Goal: Transaction & Acquisition: Obtain resource

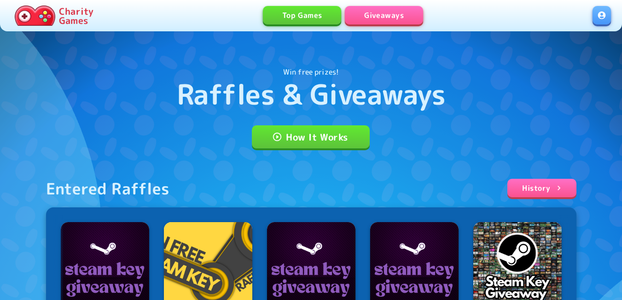
click at [601, 12] on link at bounding box center [602, 15] width 18 height 18
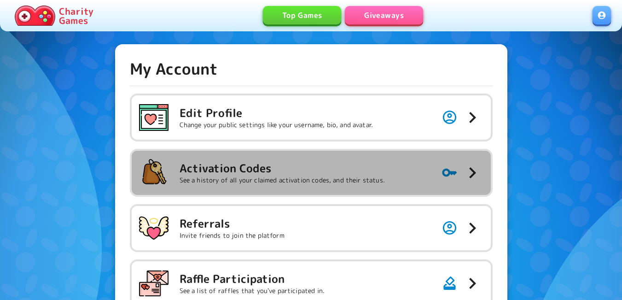
click at [298, 174] on h5 "Activation Codes" at bounding box center [282, 168] width 205 height 15
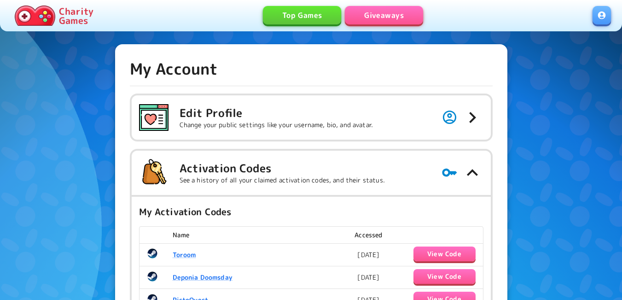
click at [404, 17] on link "Giveaways" at bounding box center [384, 15] width 78 height 18
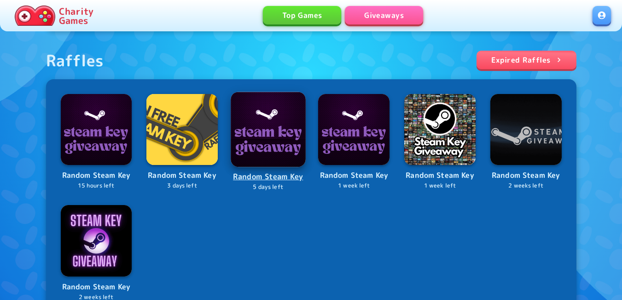
scroll to position [322, 0]
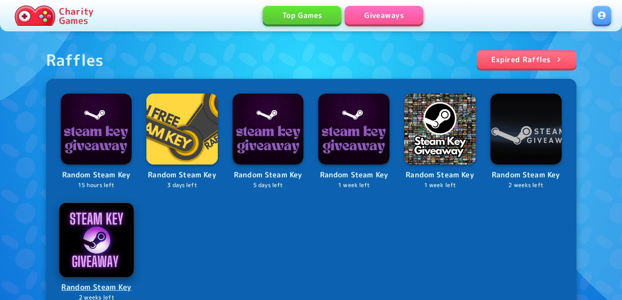
click at [72, 233] on img at bounding box center [96, 239] width 75 height 75
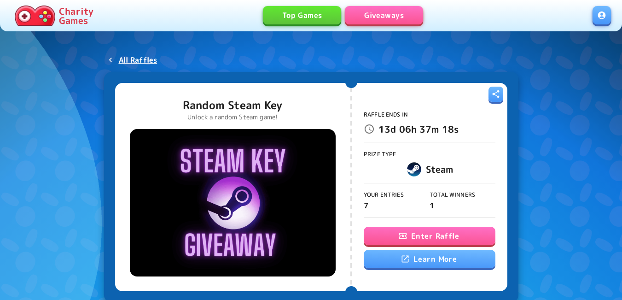
click at [396, 237] on button "Enter Raffle" at bounding box center [430, 236] width 132 height 18
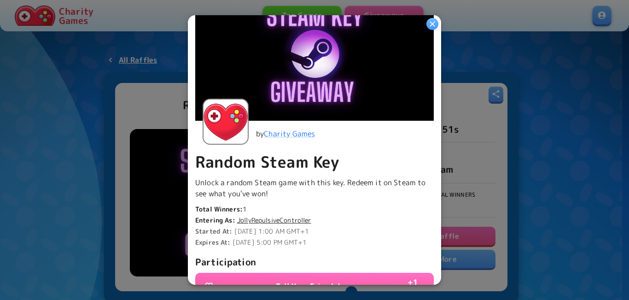
scroll to position [184, 0]
